Goal: Find specific page/section: Find specific page/section

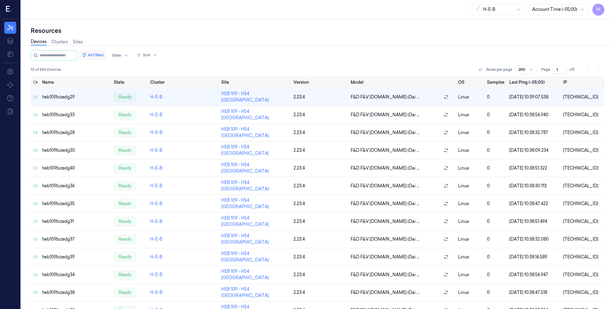
click at [106, 55] on button "All Filters" at bounding box center [92, 55] width 26 height 10
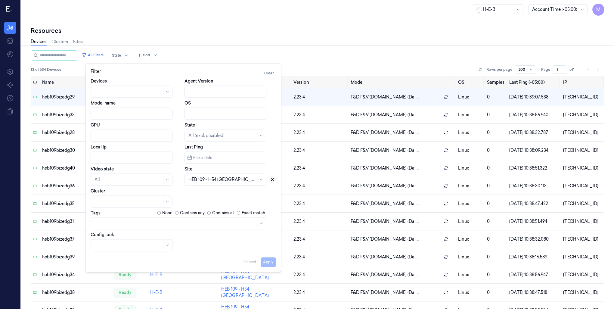
click at [272, 181] on button at bounding box center [272, 179] width 7 height 7
click at [217, 179] on div at bounding box center [222, 179] width 68 height 6
type input "492"
click at [211, 193] on div "HEB 492 - H37 Fry" at bounding box center [205, 193] width 35 height 6
click at [269, 263] on button "Apply" at bounding box center [267, 262] width 15 height 10
